Goal: Communication & Community: Share content

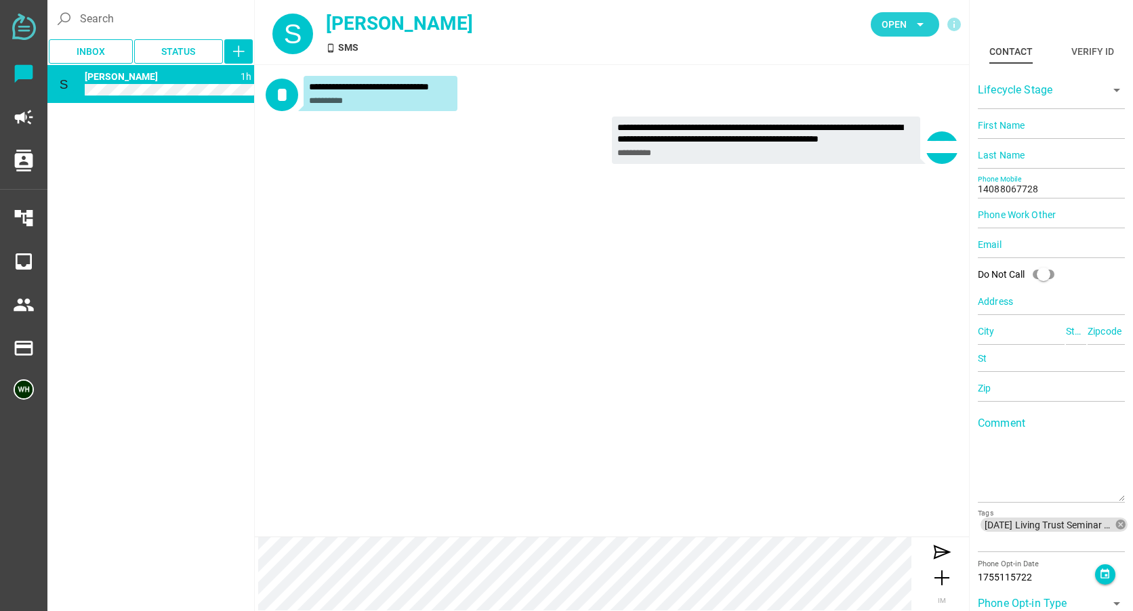
click at [891, 28] on span "Open" at bounding box center [894, 24] width 25 height 16
click at [256, 447] on div "**********" at bounding box center [612, 301] width 714 height 472
click at [891, 28] on span "Open" at bounding box center [894, 24] width 25 height 16
click at [885, 153] on div "Closed" at bounding box center [901, 151] width 58 height 12
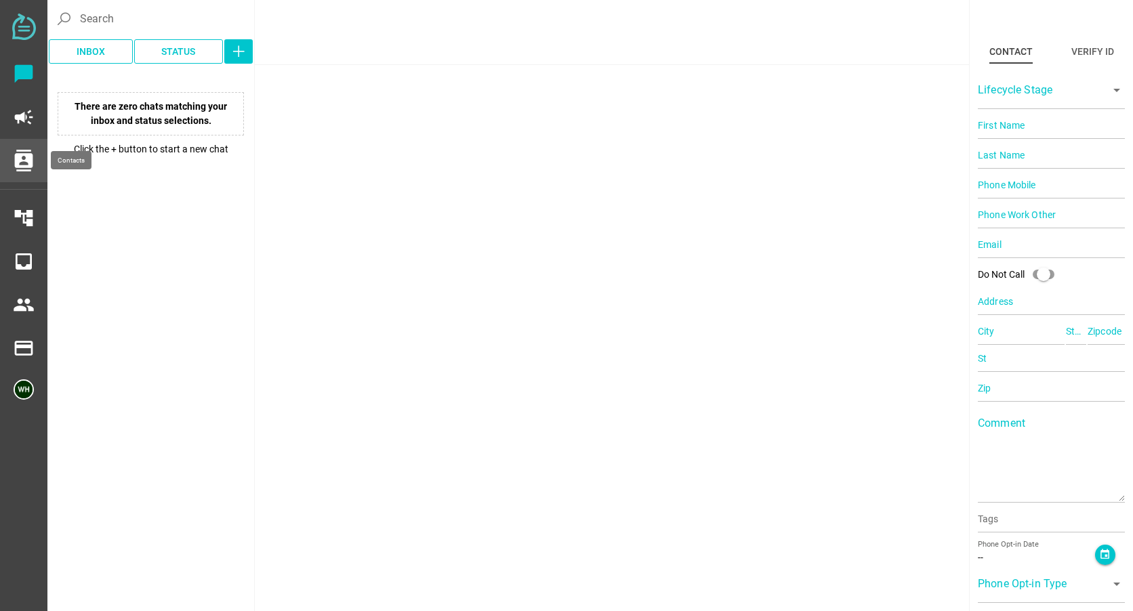
click at [24, 151] on icon "contacts" at bounding box center [24, 161] width 22 height 22
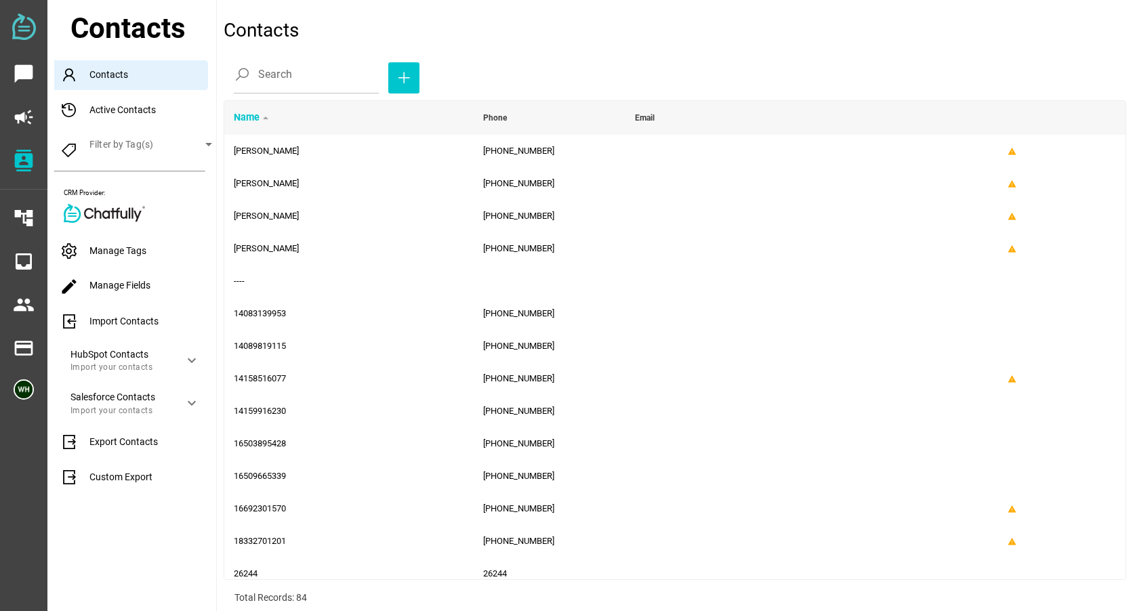
click at [85, 319] on div "Import Contacts" at bounding box center [135, 322] width 162 height 30
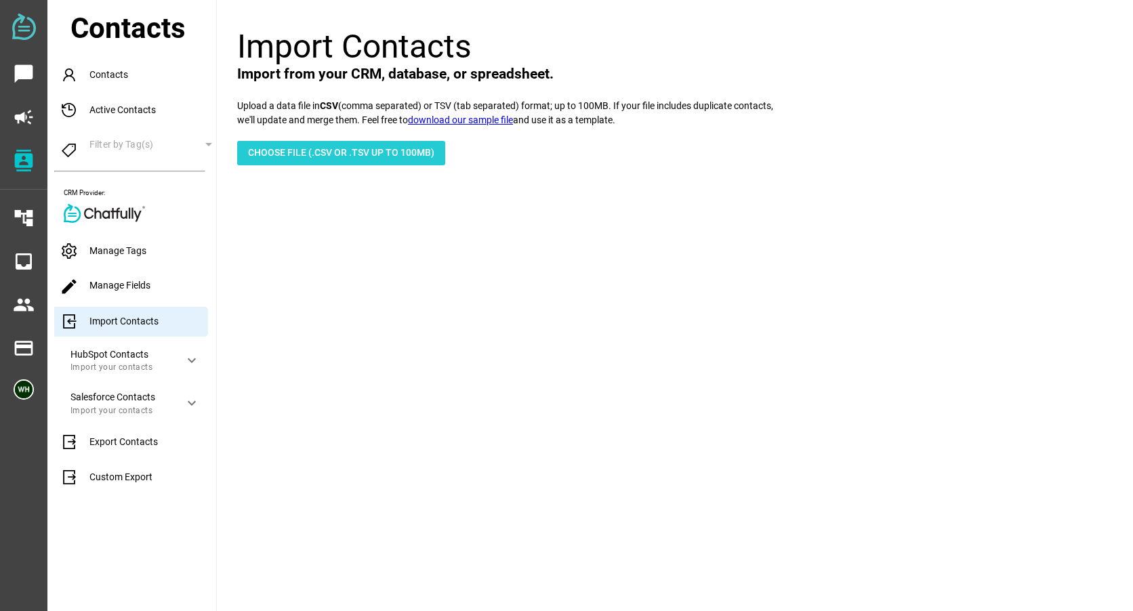
click at [260, 151] on span "Choose File (.csv or .tsv up to 100mb)" at bounding box center [341, 152] width 186 height 16
type input "C:\fakepath\[DATE] Living Trust Seminar day of reminder.csv"
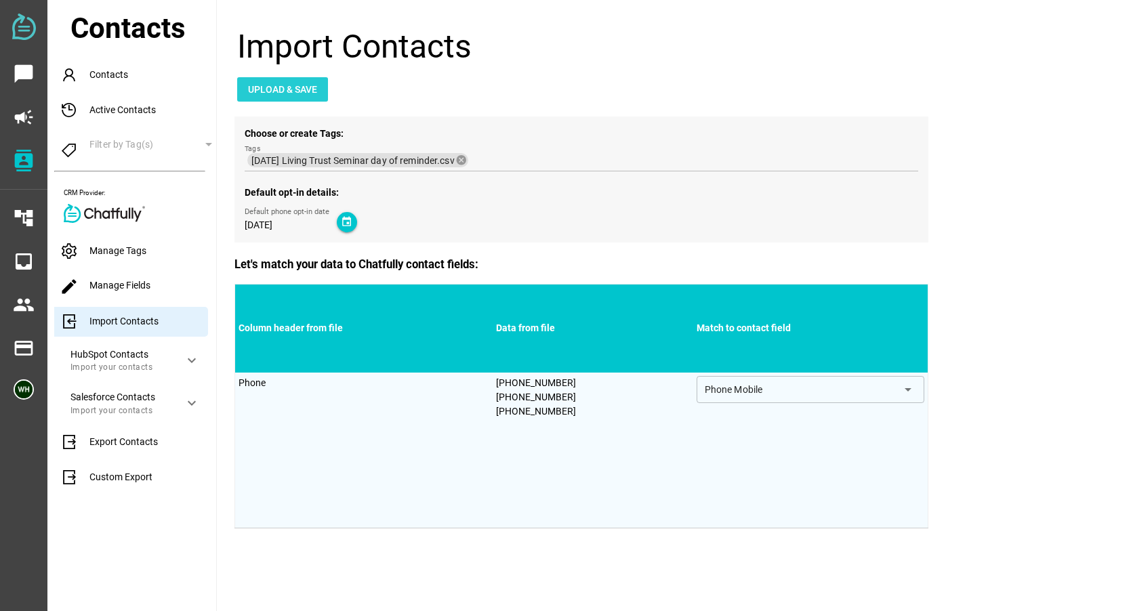
click at [270, 83] on span "Upload & Save" at bounding box center [282, 89] width 69 height 16
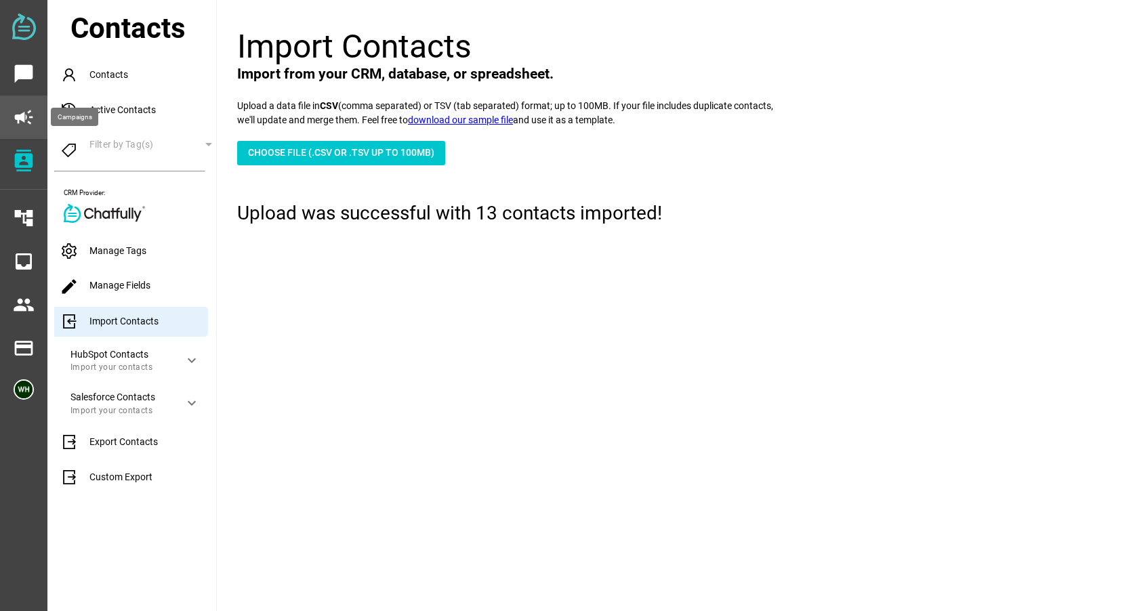
click at [22, 109] on icon "campaign" at bounding box center [24, 117] width 22 height 22
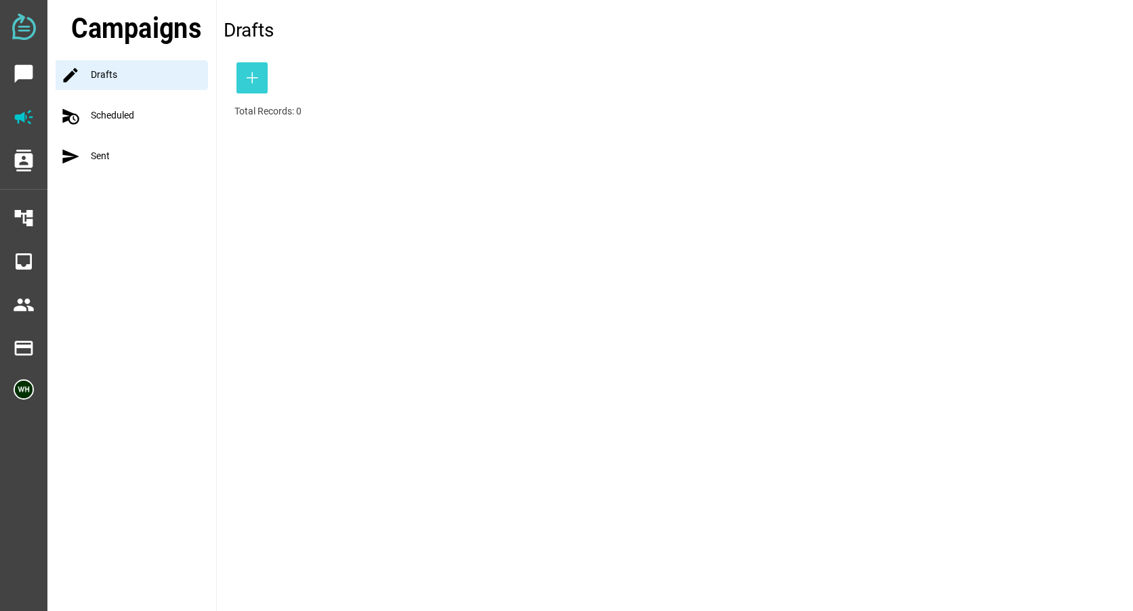
click at [246, 77] on icon "button" at bounding box center [252, 78] width 16 height 16
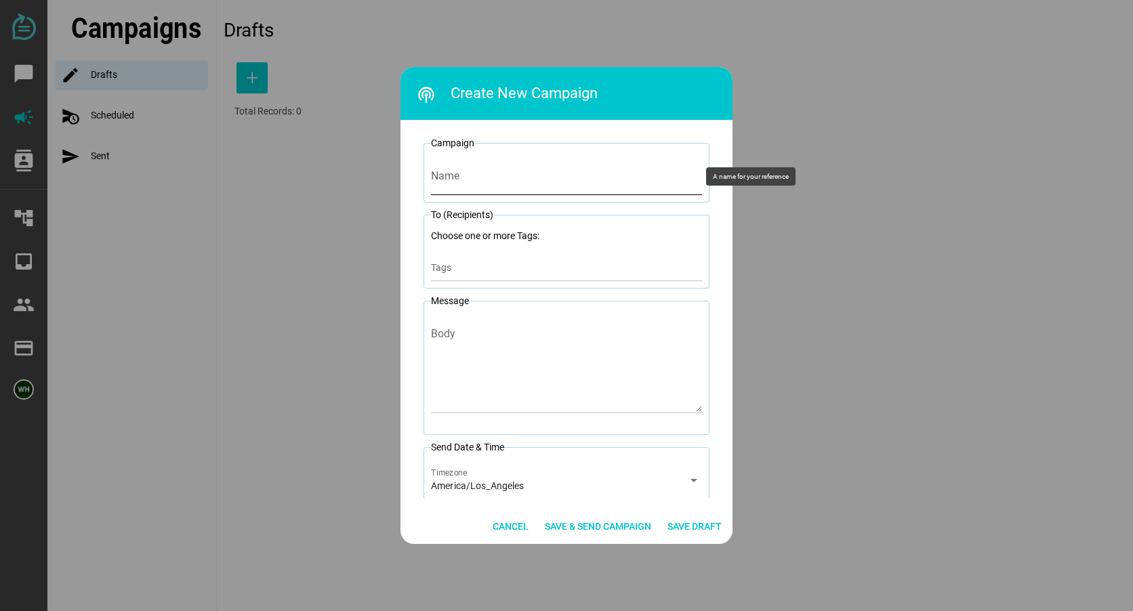
click at [460, 186] on input "Name" at bounding box center [566, 176] width 271 height 38
click at [596, 184] on input "[DATE] LTSeminar 1 Seat Reminder" at bounding box center [566, 176] width 271 height 38
drag, startPoint x: 594, startPoint y: 178, endPoint x: 511, endPoint y: 175, distance: 82.8
click at [511, 175] on input "[DATE] LTSeminar 1 Seat Reminder" at bounding box center [566, 176] width 271 height 38
type input "[DATE] LTSeminar Day of Reminder"
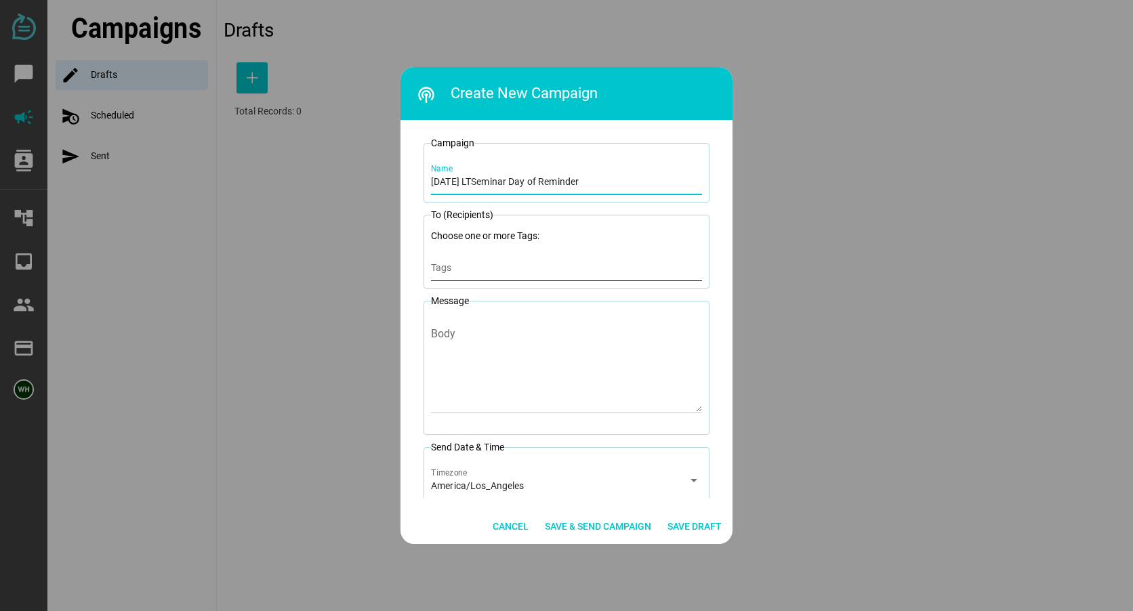
click at [477, 262] on div "Tags" at bounding box center [566, 267] width 271 height 27
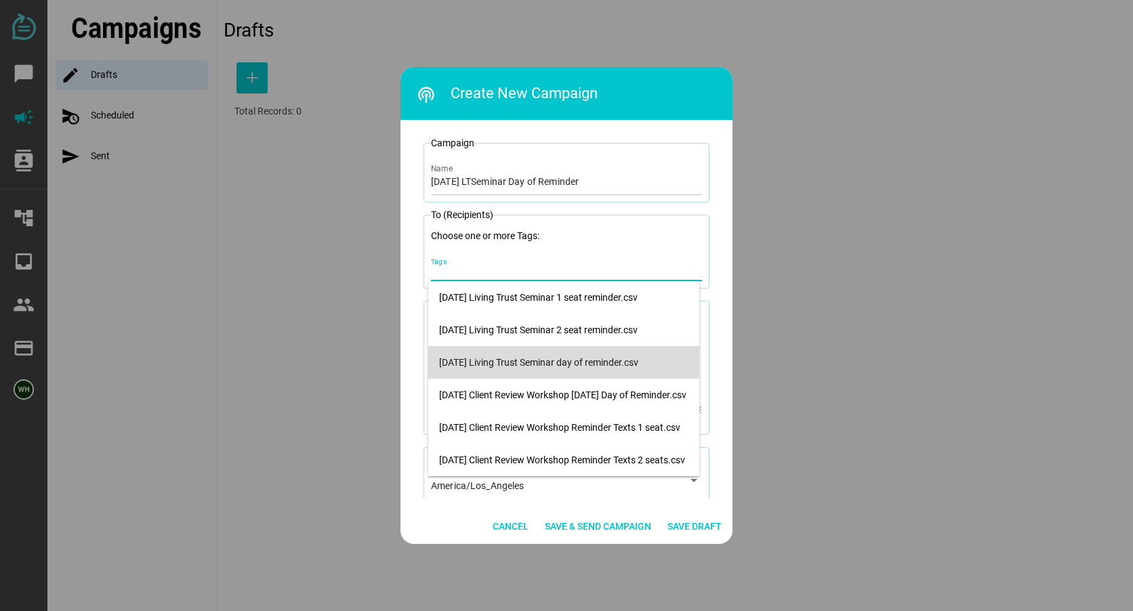
click at [495, 354] on div "[DATE] Living Trust Seminar day of reminder.csv" at bounding box center [563, 363] width 249 height 22
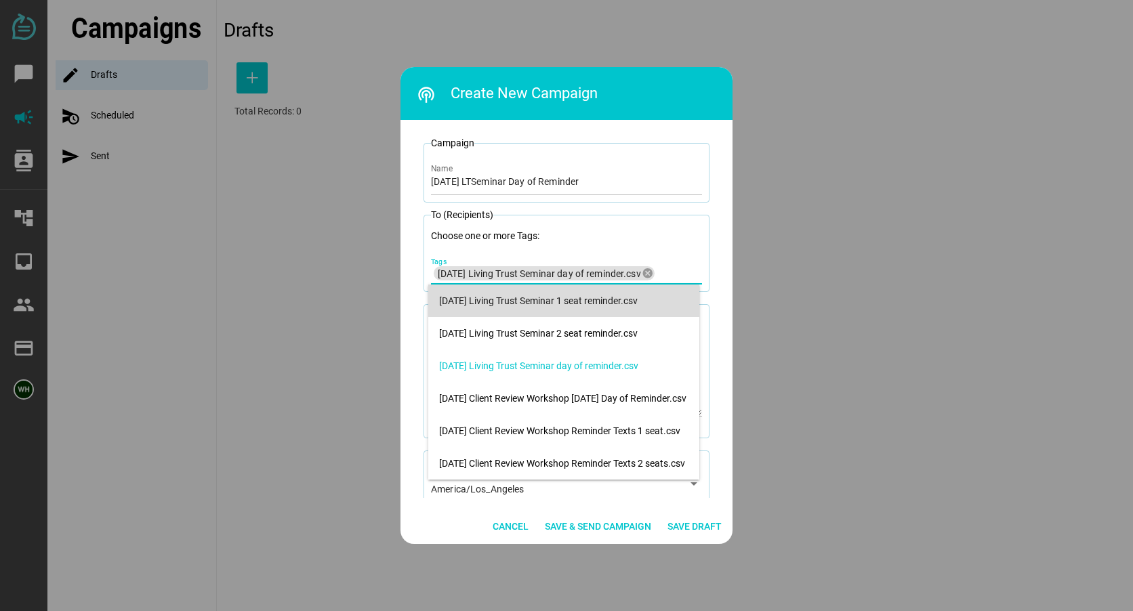
click at [821, 266] on div at bounding box center [566, 305] width 1133 height 611
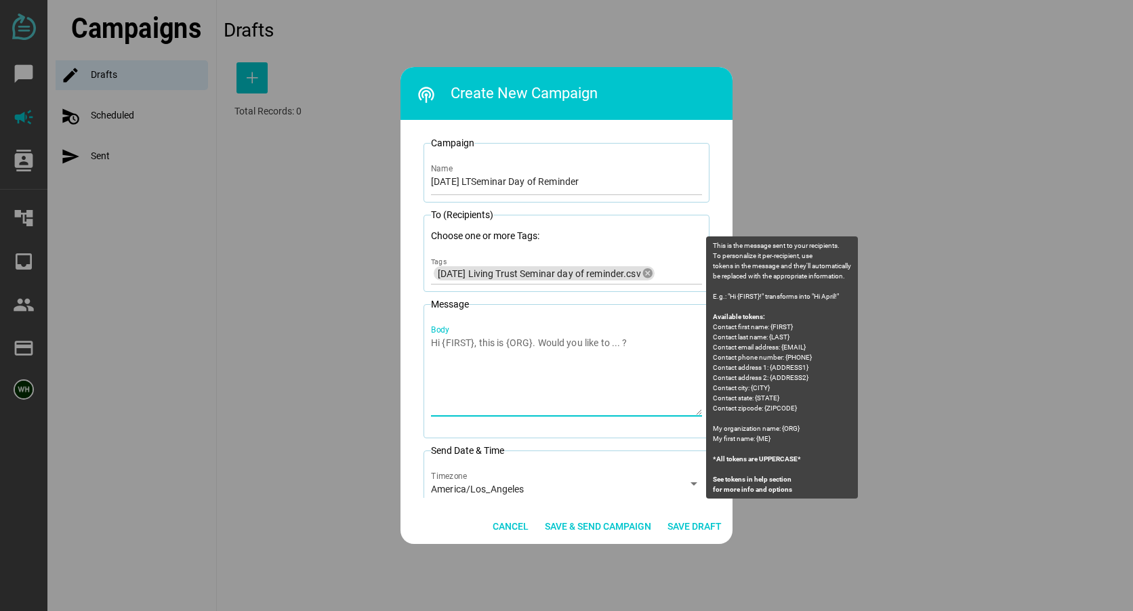
paste textarea "[PERSON_NAME] [PERSON_NAME] Law: We look forward to seeing you [DATE] for the L…"
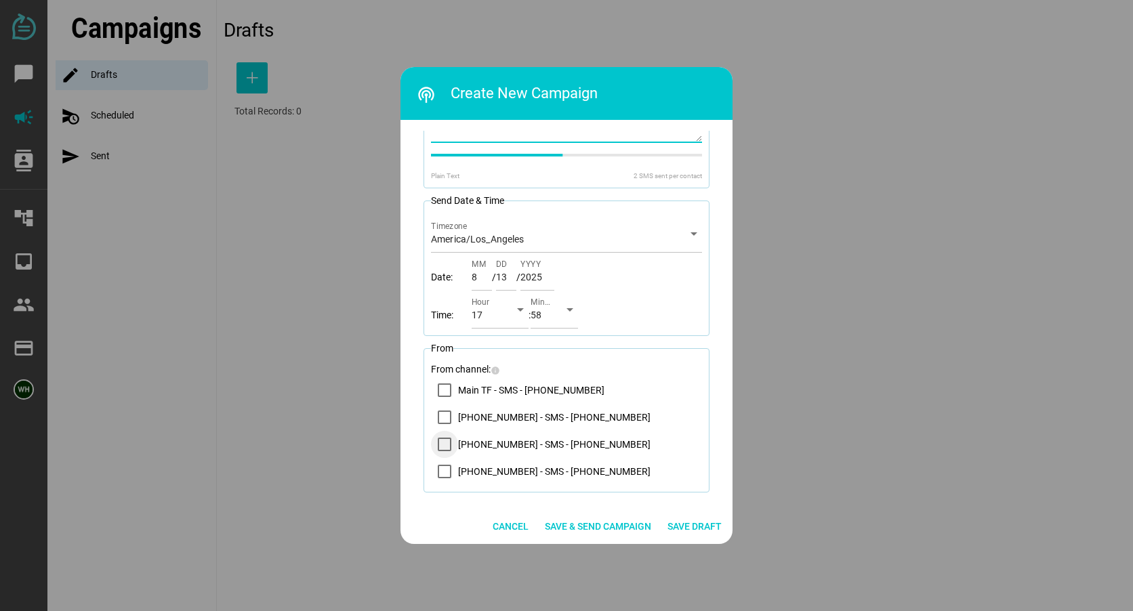
scroll to position [283, 0]
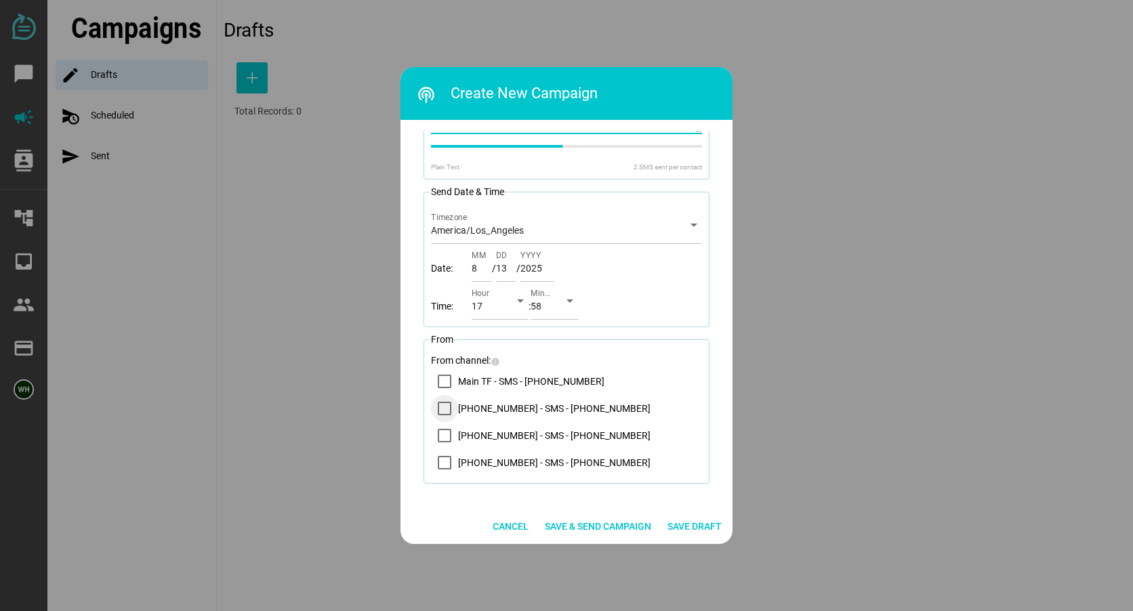
type textarea "[PERSON_NAME] [PERSON_NAME] Law: We look forward to seeing you [DATE] for the L…"
click at [442, 407] on icon "14083569200 - SMS - (408) 356-9200" at bounding box center [444, 408] width 11 height 11
click at [510, 265] on input "14" at bounding box center [506, 263] width 20 height 38
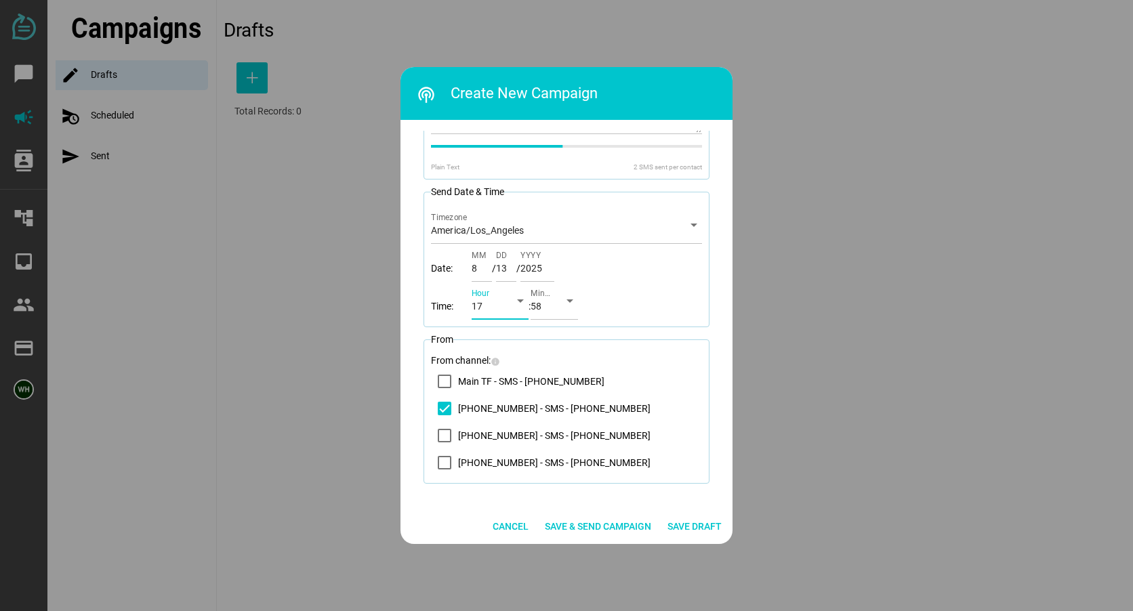
click at [519, 298] on icon "arrow_drop_down" at bounding box center [520, 301] width 16 height 16
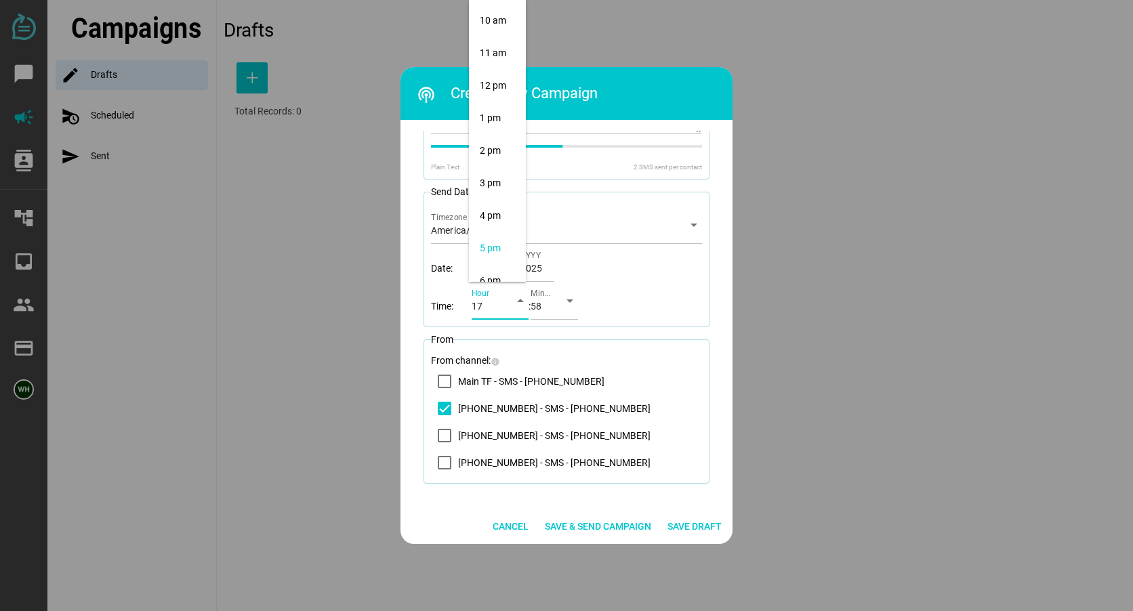
scroll to position [317, 0]
click at [488, 62] on div "11 am" at bounding box center [497, 58] width 35 height 12
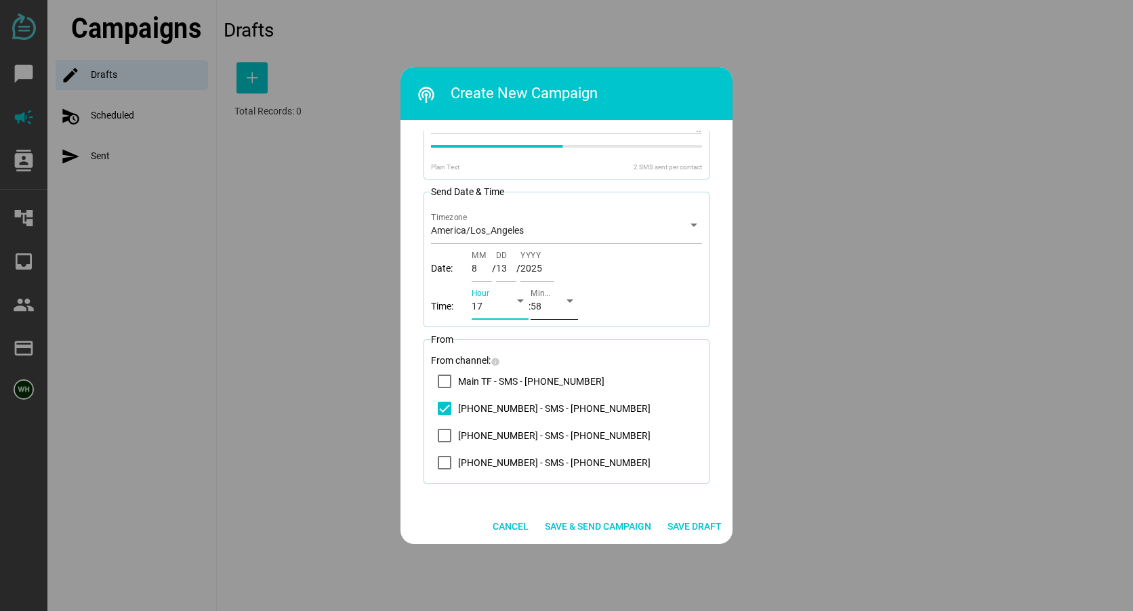
click at [560, 308] on div "arrow_drop_down" at bounding box center [566, 301] width 24 height 38
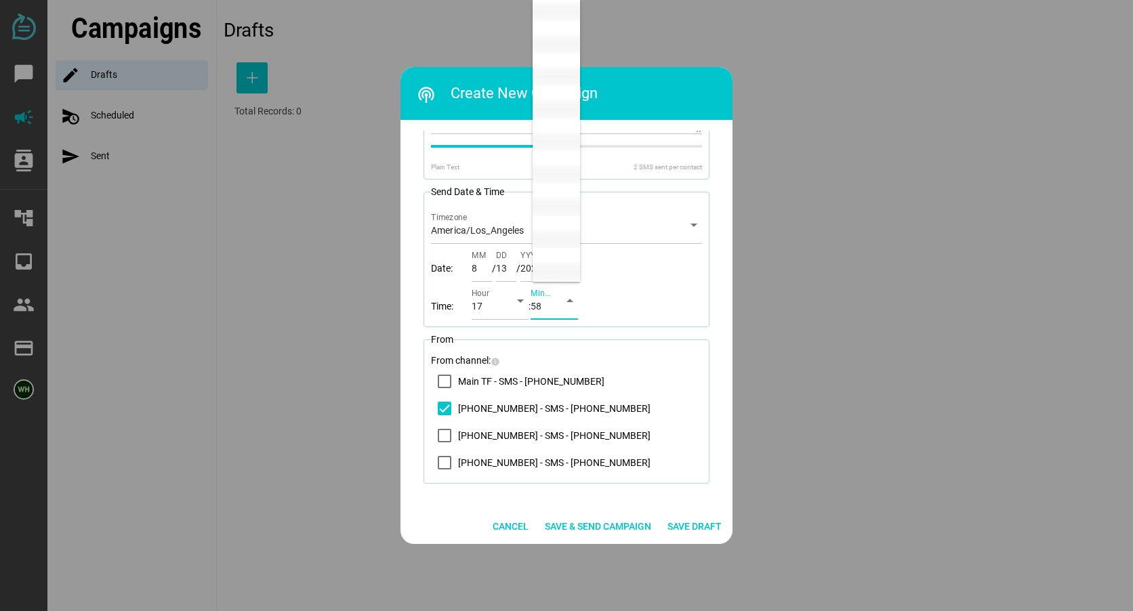
scroll to position [0, 0]
click at [561, 13] on div "00" at bounding box center [557, 17] width 26 height 12
click at [439, 405] on icon "14083569200 - SMS - (408) 356-9200" at bounding box center [444, 408] width 11 height 11
type input "14"
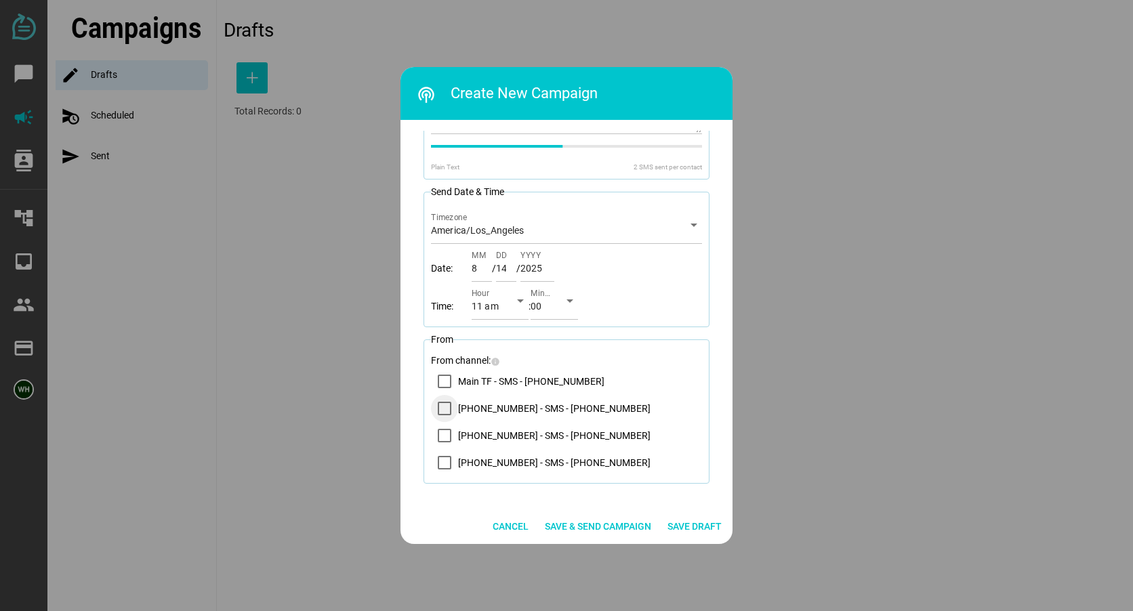
click at [443, 404] on icon "14083569200 - SMS - (408) 356-9200" at bounding box center [444, 408] width 11 height 11
click at [718, 391] on div "Campaign ID: [DATE] LTSeminar Day of Reminder Name To (Recipients) Choose one o…" at bounding box center [566, 314] width 310 height 367
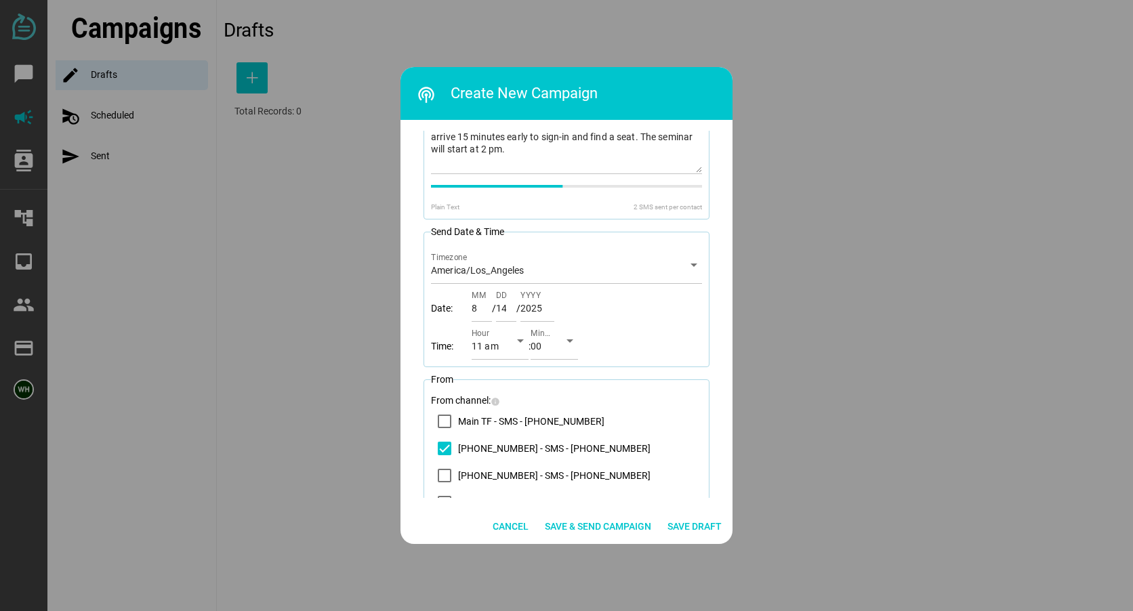
scroll to position [250, 0]
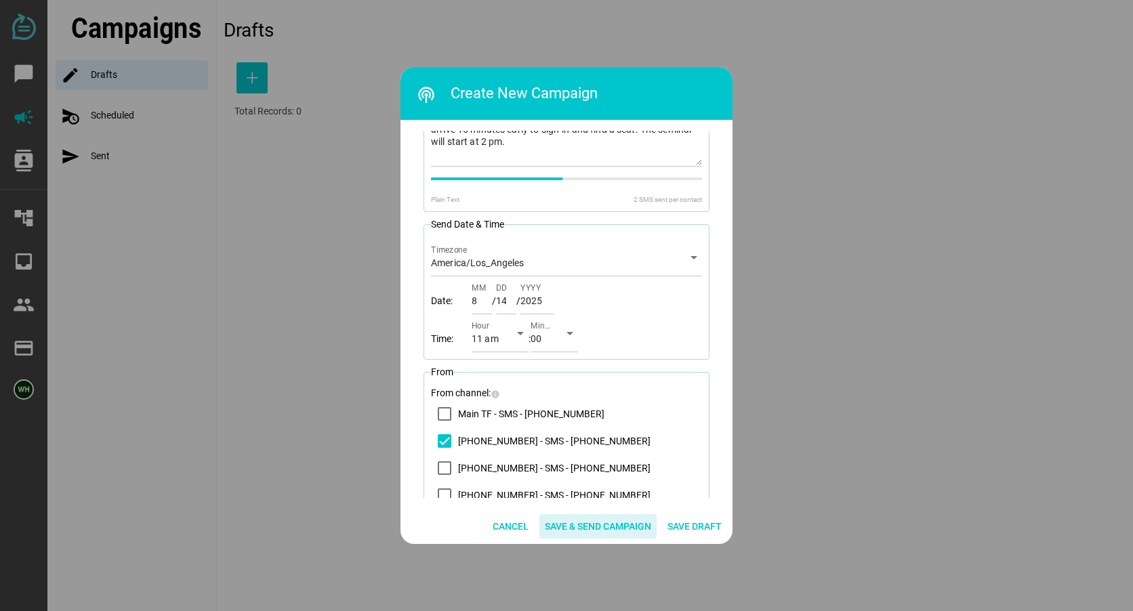
click at [590, 521] on span "Save & Send Campaign" at bounding box center [598, 527] width 106 height 16
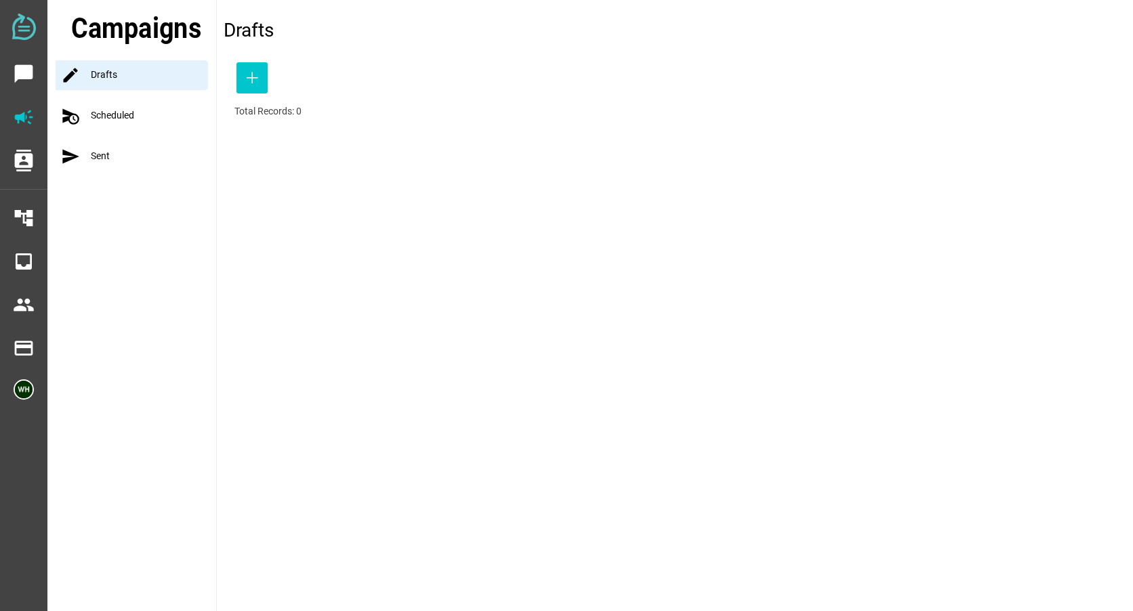
click at [108, 108] on div "schedule_send Scheduled" at bounding box center [136, 116] width 161 height 30
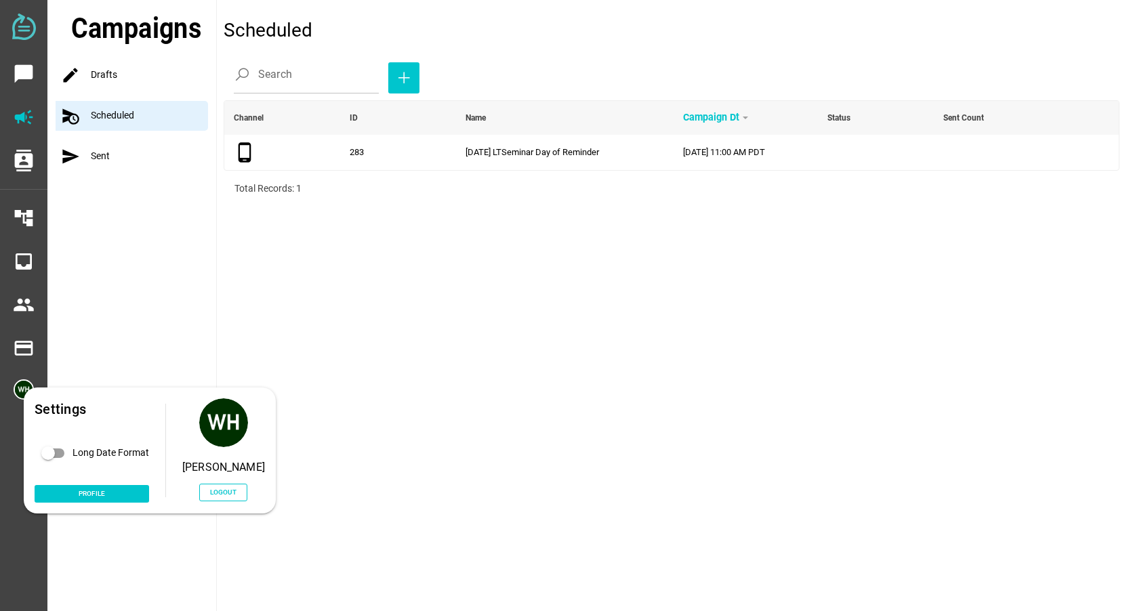
click at [24, 399] on div "Settings Long Date Format Profile [PERSON_NAME] Logout" at bounding box center [150, 451] width 252 height 126
click at [237, 496] on span "Logout" at bounding box center [223, 493] width 26 height 12
